Goal: Task Accomplishment & Management: Use online tool/utility

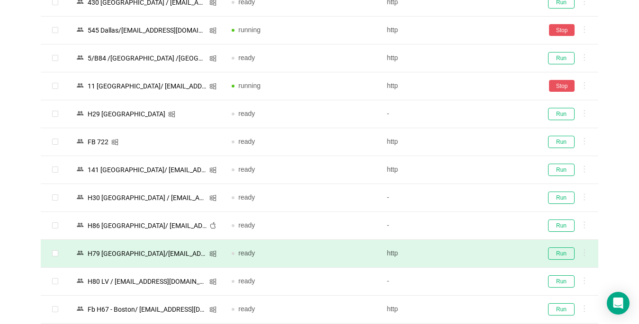
scroll to position [1184, 0]
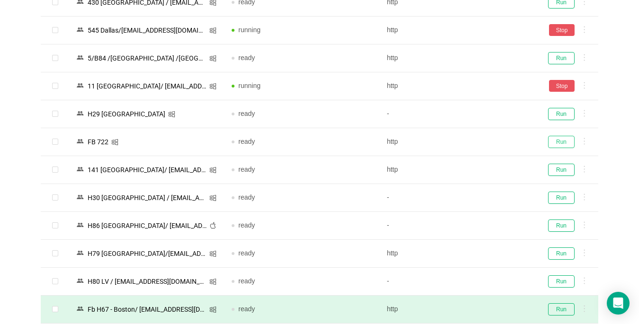
click at [557, 144] on button "Run" at bounding box center [561, 142] width 27 height 12
click at [559, 164] on button "Run" at bounding box center [561, 170] width 27 height 12
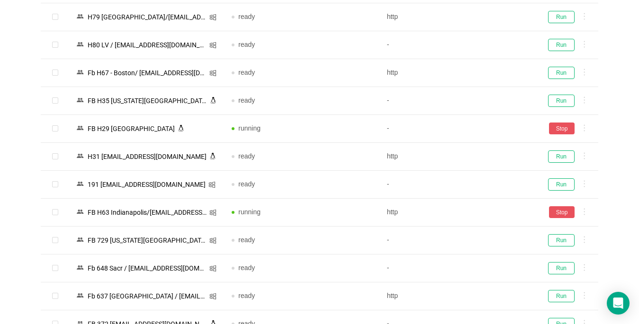
scroll to position [1516, 0]
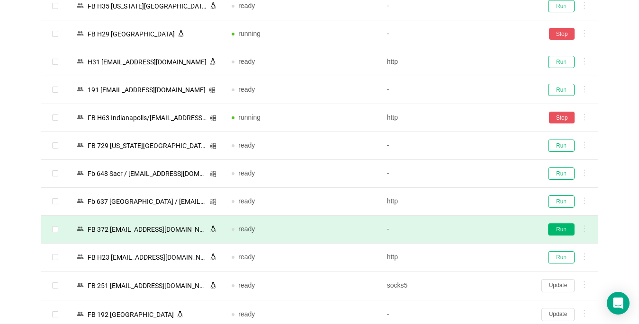
click at [565, 230] on button "Run" at bounding box center [561, 230] width 27 height 12
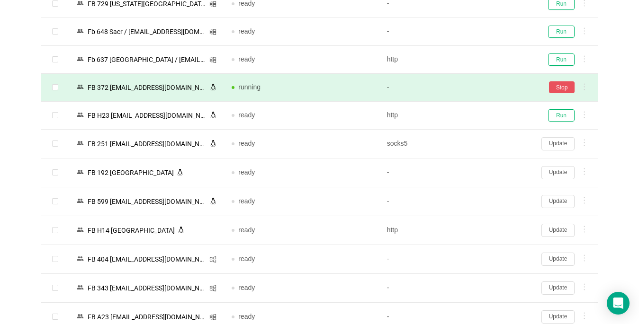
click at [548, 230] on button "Update" at bounding box center [557, 230] width 33 height 13
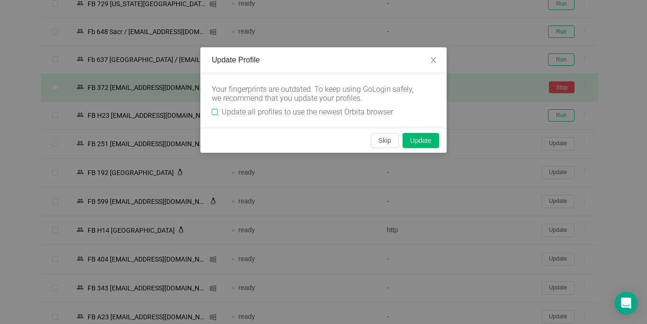
drag, startPoint x: 214, startPoint y: 110, endPoint x: 239, endPoint y: 116, distance: 26.3
click at [214, 110] on input "Update all profiles to use the newest Orbita browser" at bounding box center [215, 112] width 6 height 6
checkbox input "true"
click at [382, 142] on button "Skip" at bounding box center [385, 140] width 28 height 15
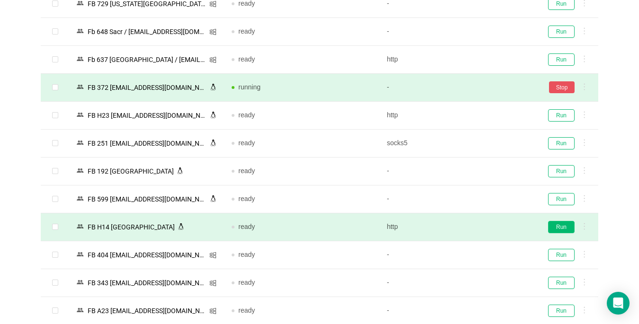
click at [555, 225] on button "Run" at bounding box center [561, 227] width 27 height 12
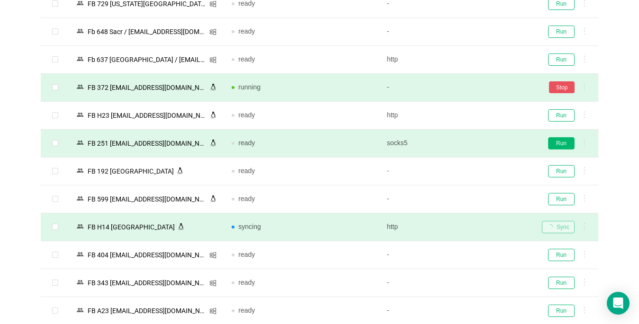
click at [558, 144] on button "Run" at bounding box center [561, 143] width 27 height 12
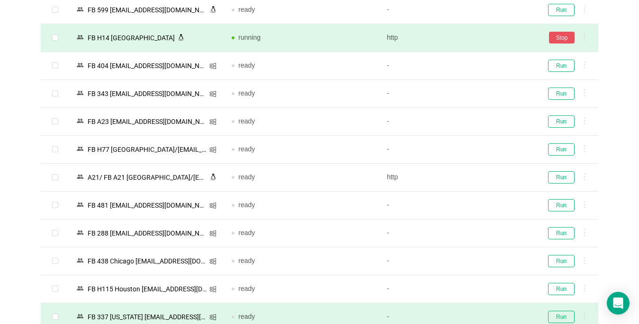
scroll to position [1895, 0]
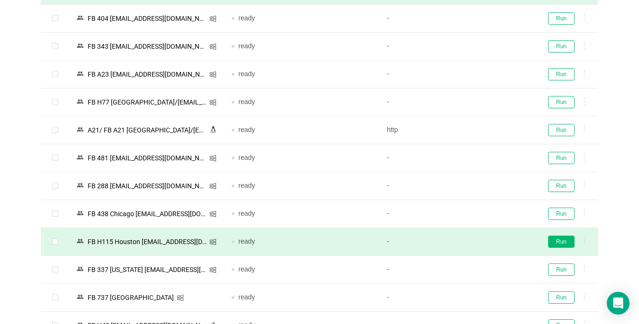
click at [561, 243] on button "Run" at bounding box center [561, 242] width 27 height 12
